Goal: Information Seeking & Learning: Check status

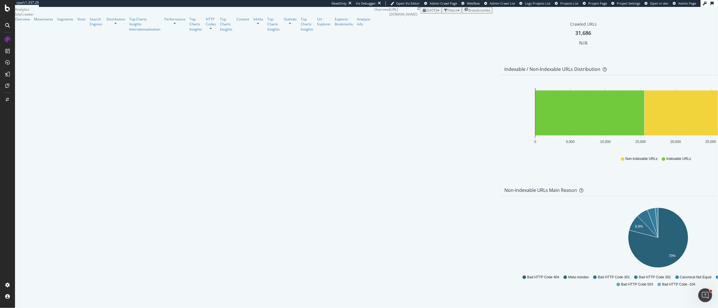
click at [426, 13] on span "[DATE]" at bounding box center [431, 10] width 11 height 5
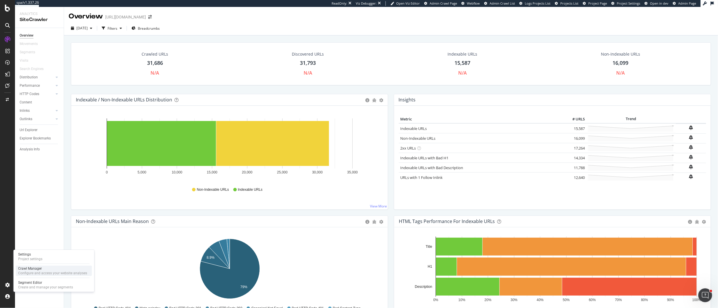
click at [26, 273] on div "Configure and access your website analyses" at bounding box center [52, 273] width 69 height 5
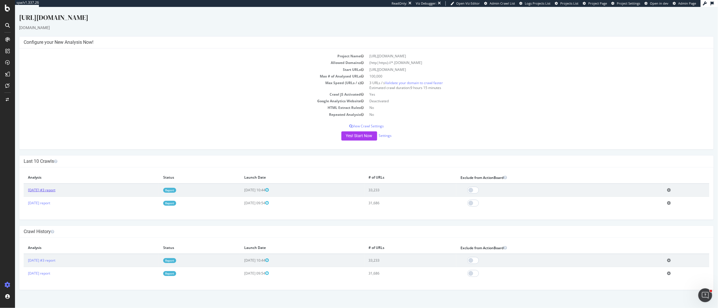
click at [55, 191] on link "[DATE] #3 report" at bounding box center [41, 190] width 27 height 5
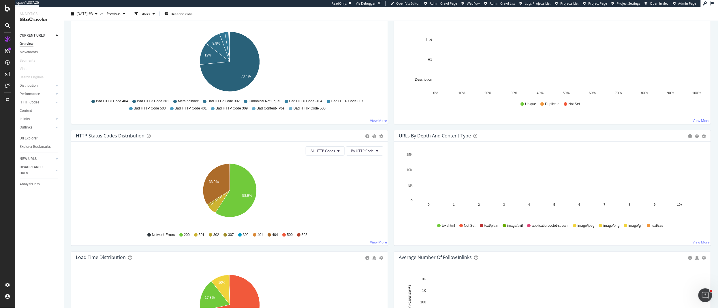
scroll to position [37, 0]
